Goal: Find specific page/section: Find specific page/section

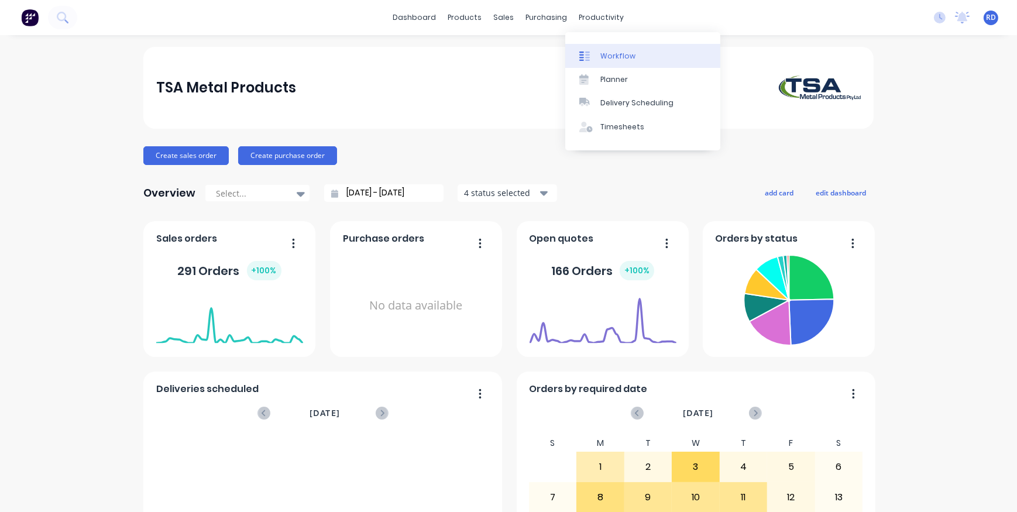
click at [599, 54] on link "Workflow" at bounding box center [642, 55] width 155 height 23
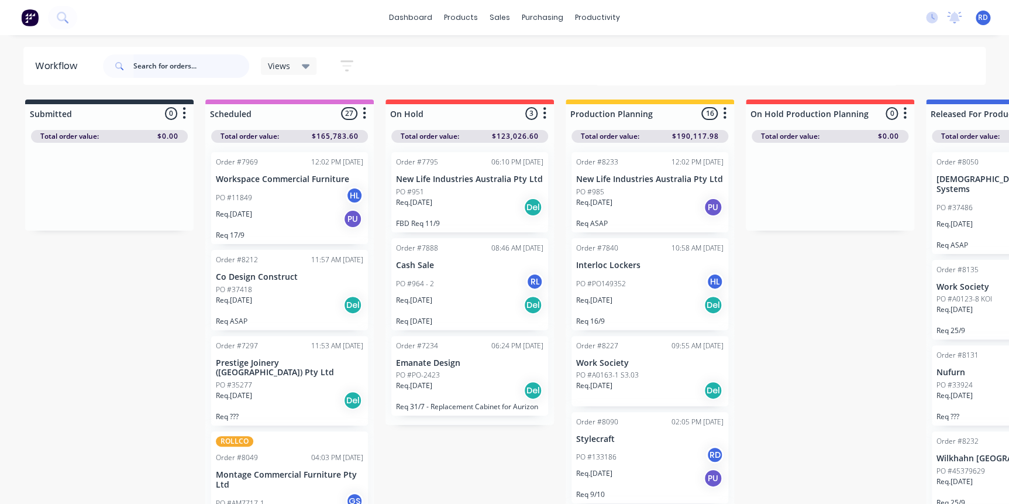
click at [150, 65] on input "text" at bounding box center [191, 65] width 116 height 23
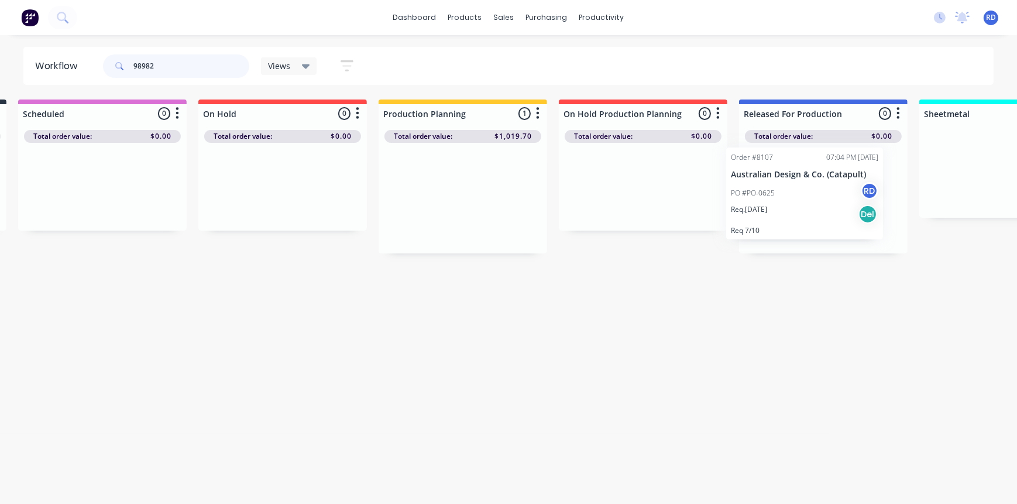
scroll to position [0, 197]
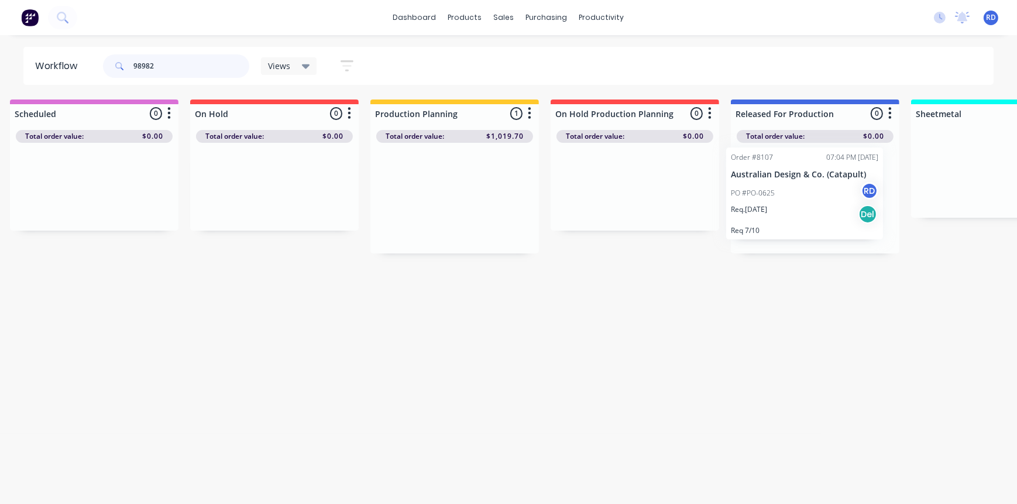
drag, startPoint x: 614, startPoint y: 196, endPoint x: 772, endPoint y: 190, distance: 158.1
click at [772, 190] on div "Submitted 0 Sort By Created date Required date Order number Customer name Most …" at bounding box center [941, 176] width 2291 height 154
click at [780, 319] on div "Workflow 98982 Views Save new view None (Default) edit Delivery edit Production…" at bounding box center [311, 264] width 1017 height 434
drag, startPoint x: 163, startPoint y: 64, endPoint x: 118, endPoint y: 64, distance: 44.5
click at [118, 64] on div "98982" at bounding box center [176, 65] width 146 height 23
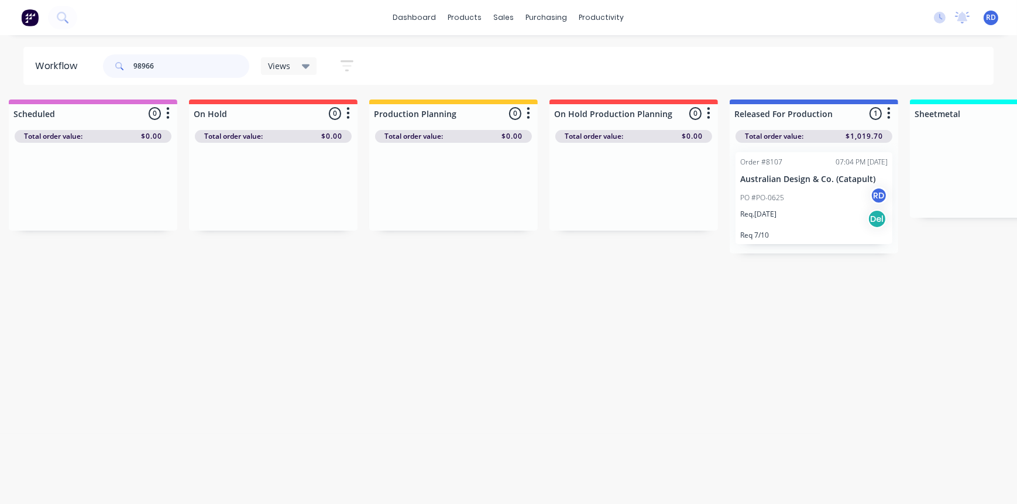
type input "98966"
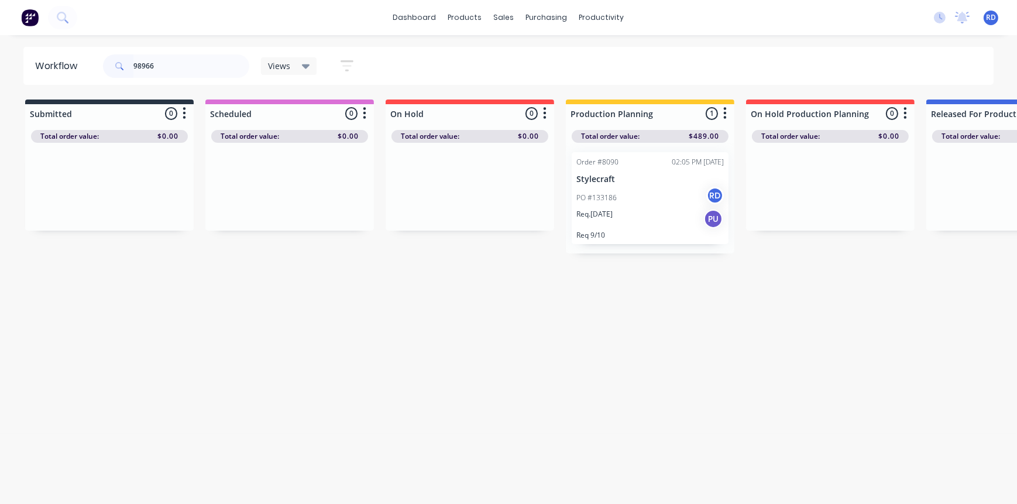
click at [600, 188] on div "PO #133186 RD" at bounding box center [649, 198] width 147 height 22
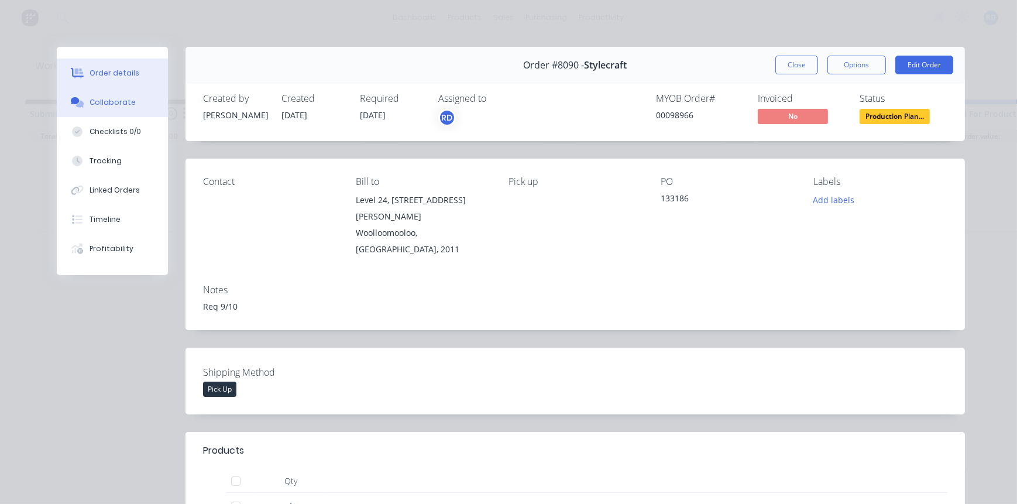
click at [125, 101] on div "Collaborate" at bounding box center [113, 102] width 46 height 11
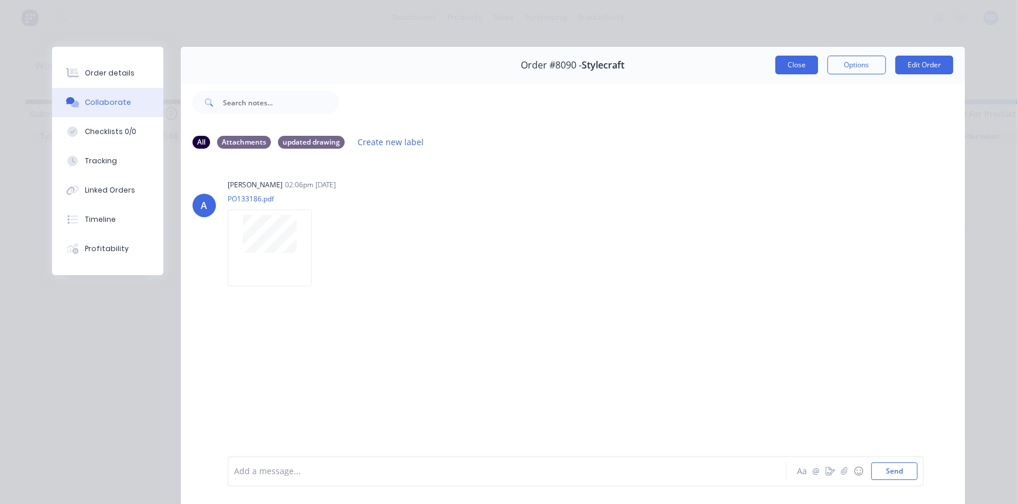
click at [800, 61] on button "Close" at bounding box center [796, 65] width 43 height 19
